Goal: Information Seeking & Learning: Learn about a topic

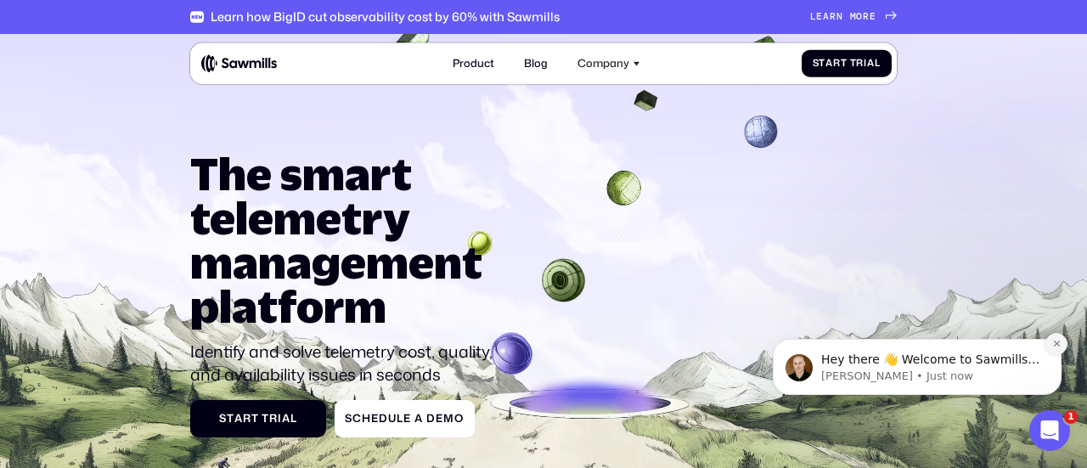
click at [1056, 345] on icon "Dismiss notification" at bounding box center [1056, 344] width 6 height 6
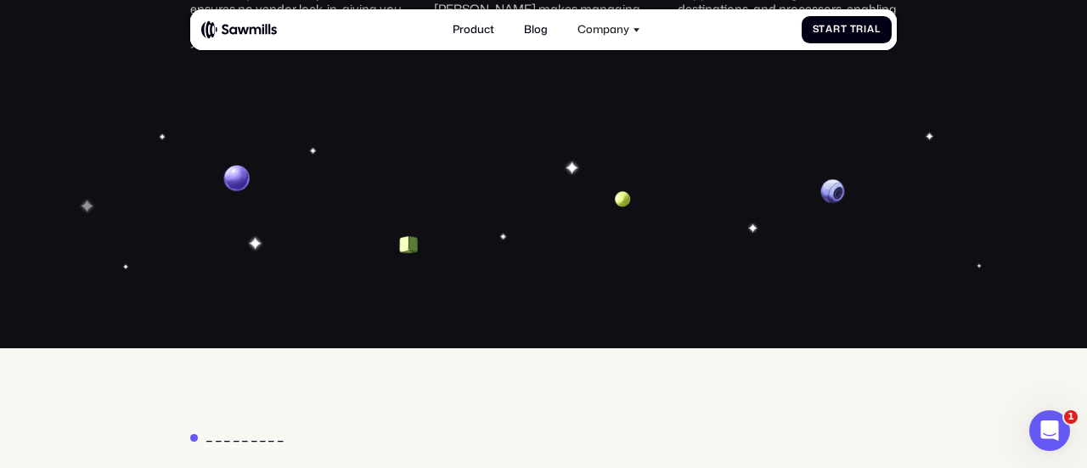
scroll to position [4555, 0]
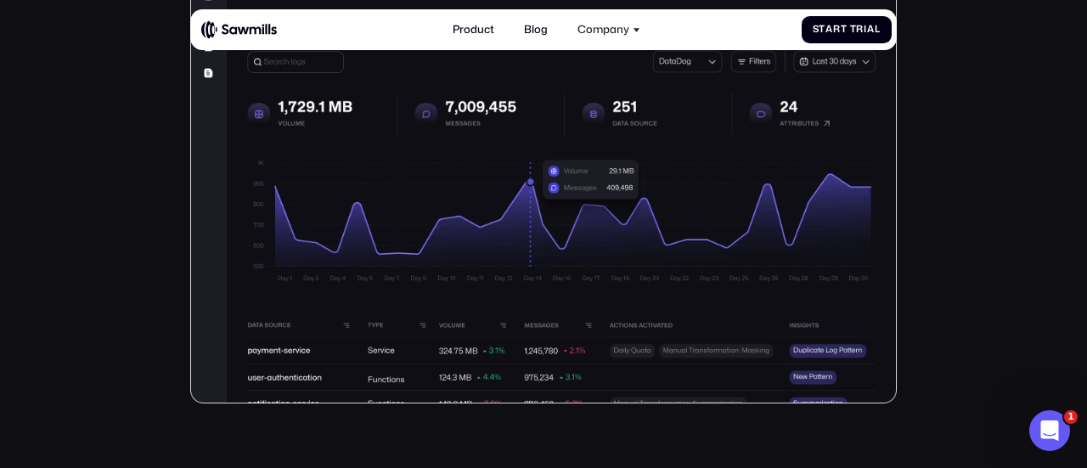
scroll to position [452, 0]
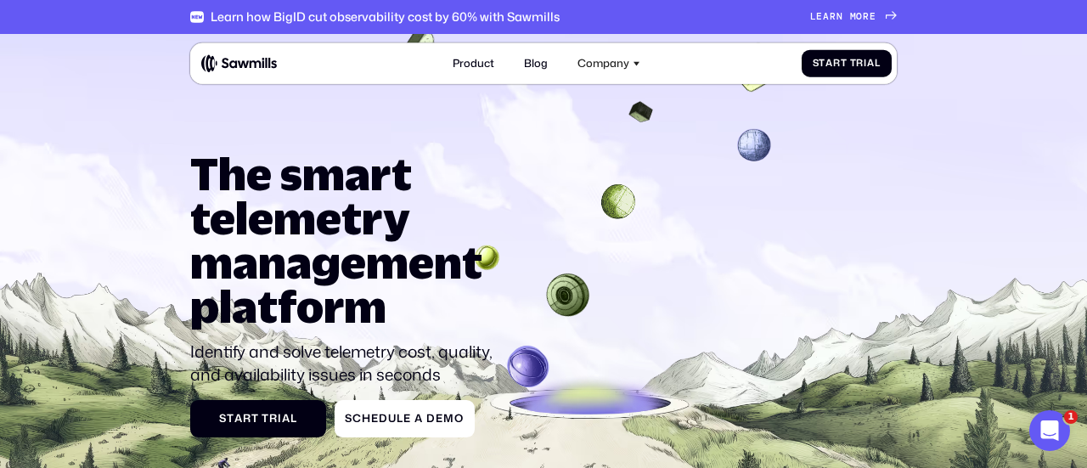
click at [832, 20] on span "r" at bounding box center [833, 16] width 7 height 11
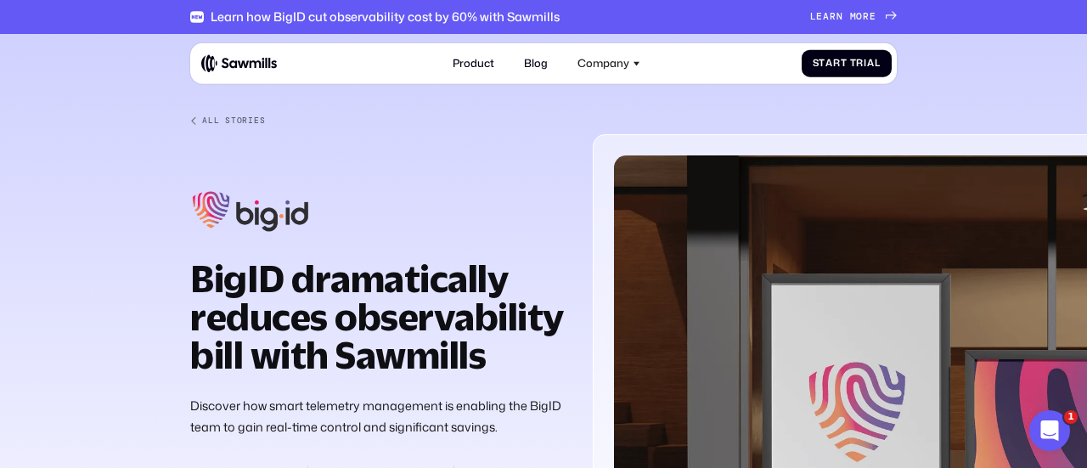
click at [295, 400] on p "Discover how smart telemetry management is enabling the BigID team to gain real…" at bounding box center [378, 417] width 376 height 44
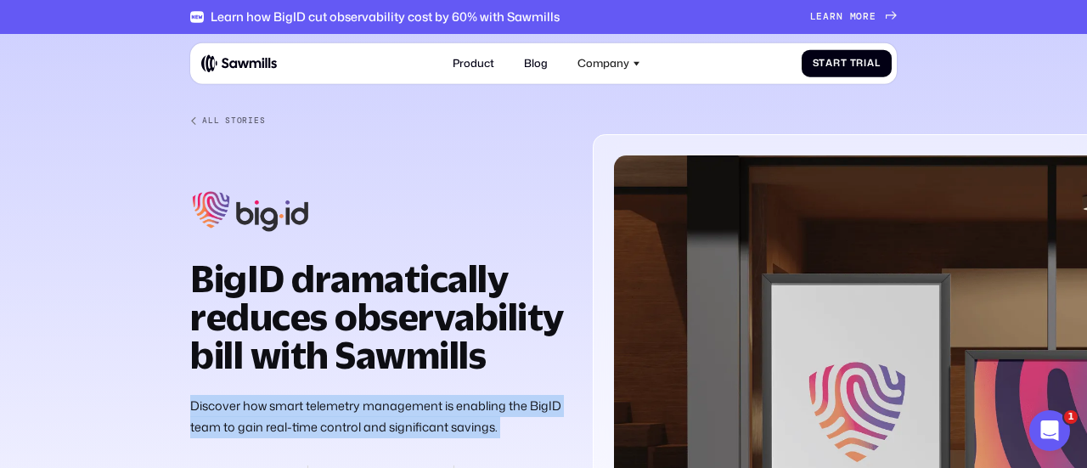
click at [295, 400] on p "Discover how smart telemetry management is enabling the BigID team to gain real…" at bounding box center [378, 417] width 376 height 44
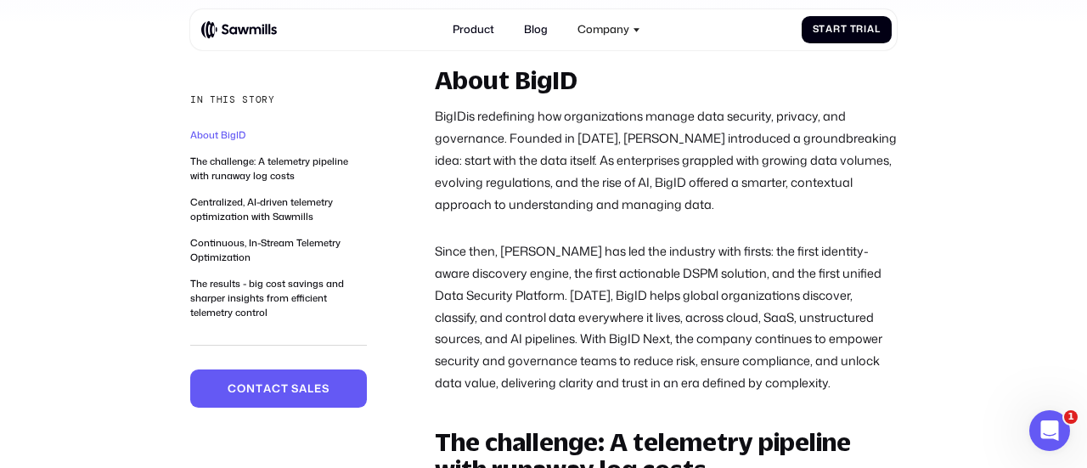
scroll to position [683, 0]
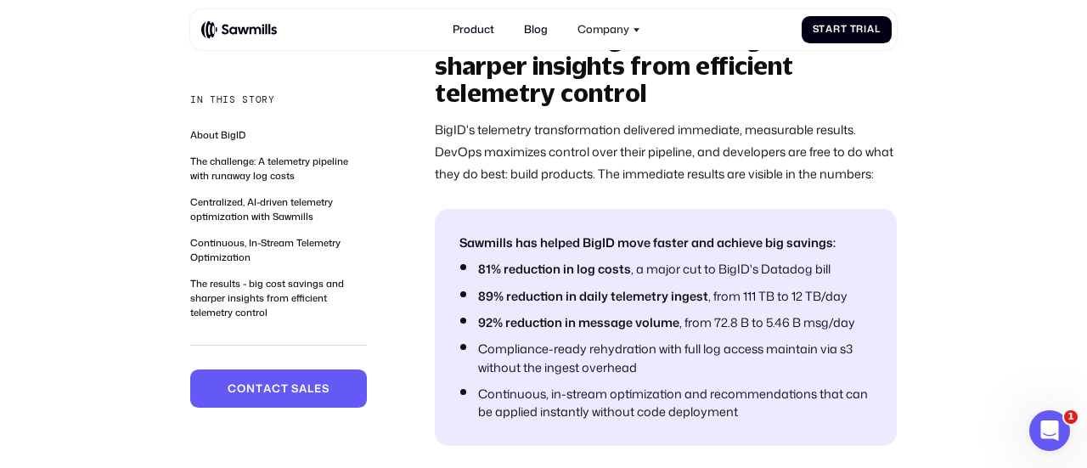
scroll to position [4283, 0]
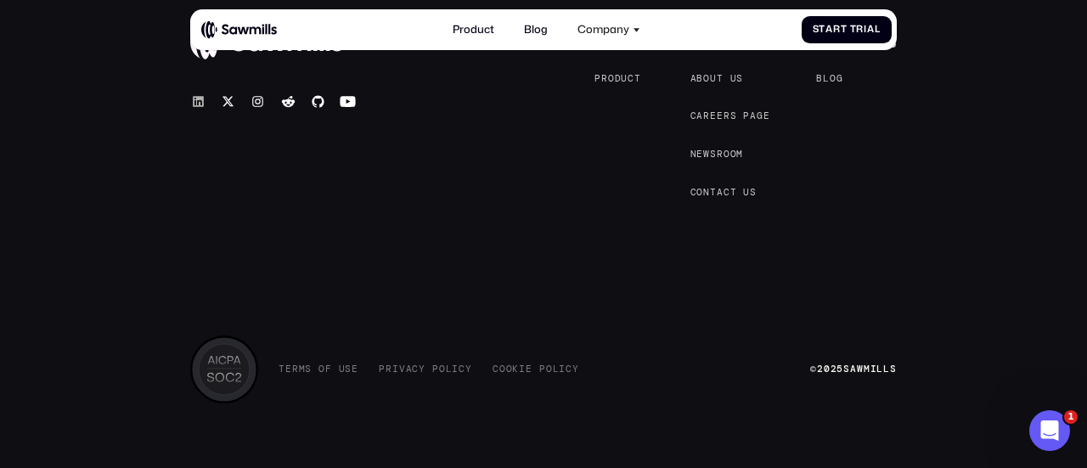
click at [199, 93] on icon at bounding box center [198, 101] width 16 height 16
